Goal: Task Accomplishment & Management: Manage account settings

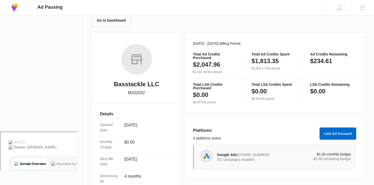
scroll to position [54, 0]
click at [234, 153] on span "Google Ads" at bounding box center [227, 154] width 20 height 4
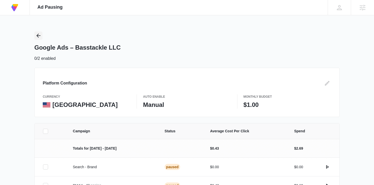
click at [39, 34] on icon "Back" at bounding box center [38, 36] width 6 height 6
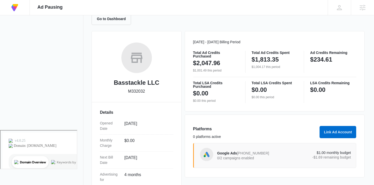
scroll to position [81, 0]
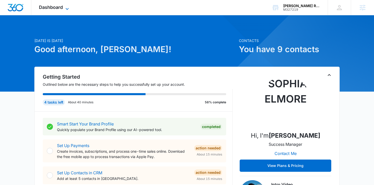
click at [68, 5] on div "Dashboard Apps Reputation Websites Forms CRM Email Social Payments POS Content …" at bounding box center [54, 7] width 47 height 15
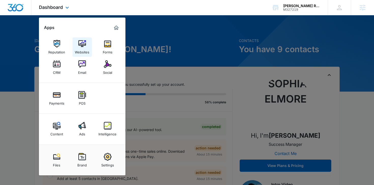
click at [78, 46] on img at bounding box center [82, 44] width 8 height 8
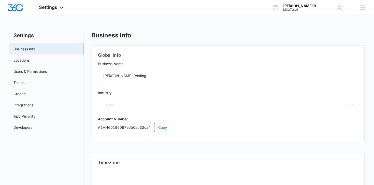
select select "6"
select select "US"
select select "America/Chicago"
click at [56, 8] on span "Settings" at bounding box center [48, 7] width 18 height 5
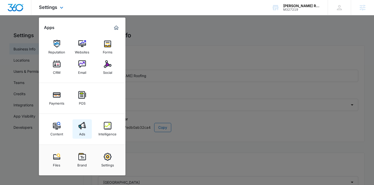
click at [79, 120] on link "Ads" at bounding box center [82, 128] width 19 height 19
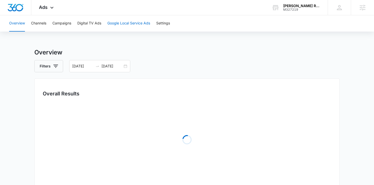
click at [128, 18] on button "Google Local Service Ads" at bounding box center [128, 23] width 43 height 16
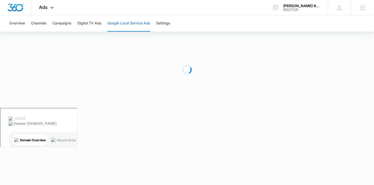
click at [52, 21] on div "Overview Channels Campaigns Digital TV Ads Google Local Service Ads Settings" at bounding box center [187, 23] width 362 height 16
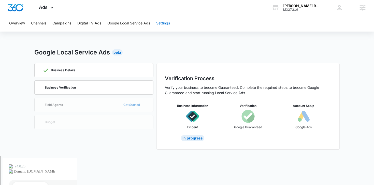
click at [170, 25] on button "Settings" at bounding box center [163, 23] width 14 height 16
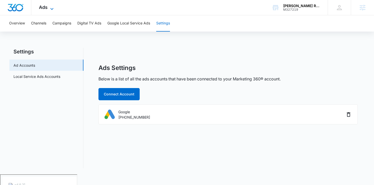
click at [49, 6] on icon at bounding box center [52, 9] width 6 height 6
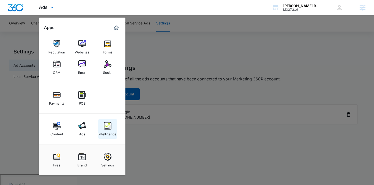
click at [106, 126] on img at bounding box center [108, 126] width 8 height 8
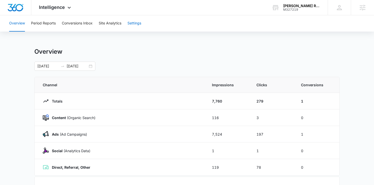
click at [134, 21] on button "Settings" at bounding box center [135, 23] width 14 height 16
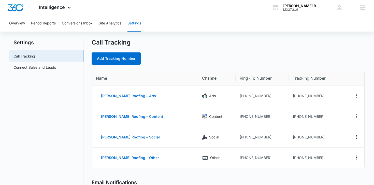
scroll to position [11, 0]
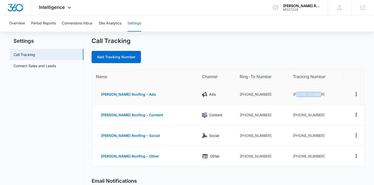
drag, startPoint x: 315, startPoint y: 95, endPoint x: 291, endPoint y: 94, distance: 23.7
click at [291, 94] on td "+12542037611" at bounding box center [316, 94] width 54 height 21
copy td "2542037611"
click at [58, 4] on div "Intelligence Apps Reputation Websites Forms CRM Email Social Payments POS Conte…" at bounding box center [55, 7] width 49 height 15
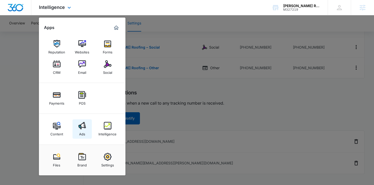
scroll to position [103, 0]
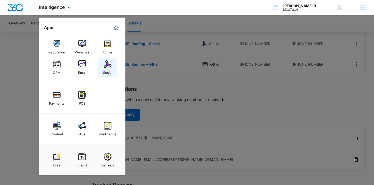
click at [113, 75] on link "Social" at bounding box center [107, 67] width 19 height 19
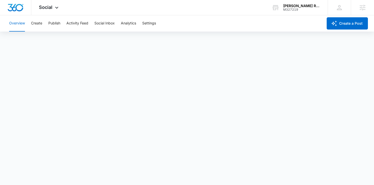
scroll to position [1, 0]
